Goal: Check status

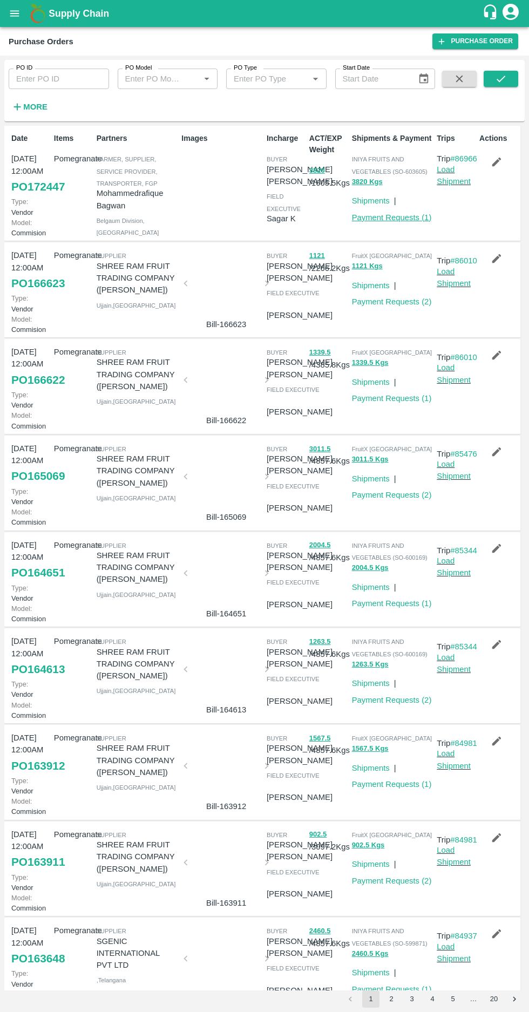
click at [381, 217] on link "Payment Requests ( 1 )" at bounding box center [392, 217] width 80 height 9
